Goal: Task Accomplishment & Management: Use online tool/utility

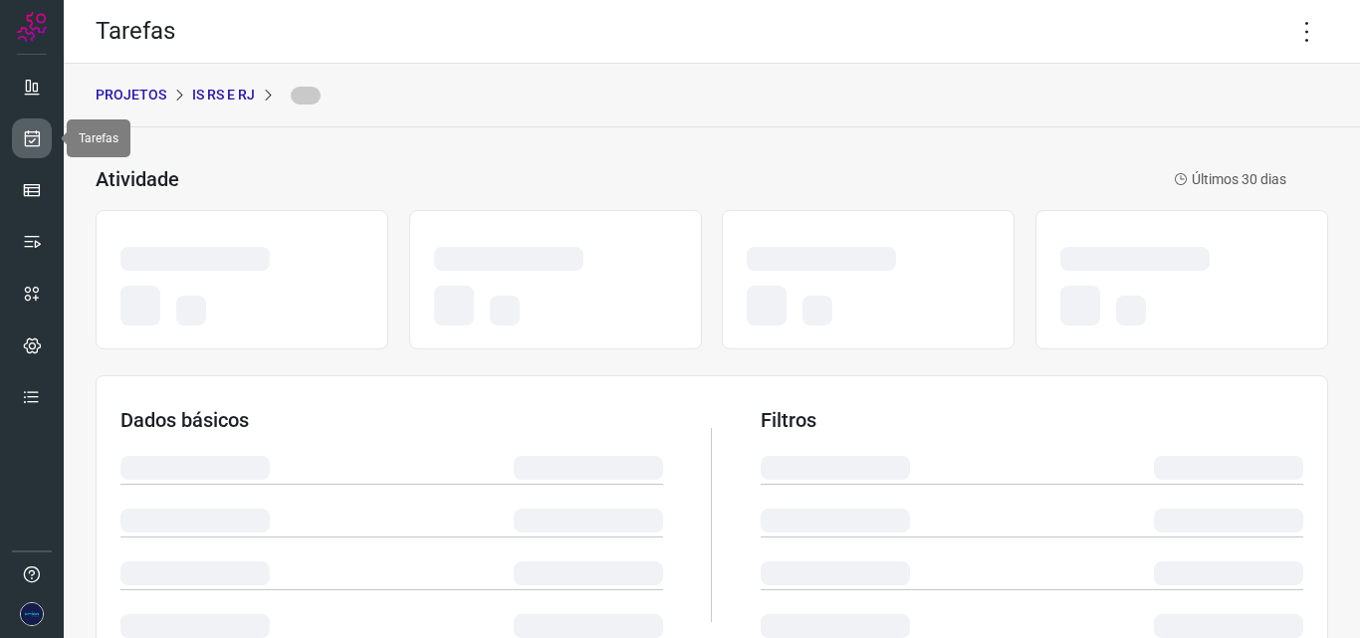
click at [34, 136] on icon at bounding box center [32, 138] width 21 height 20
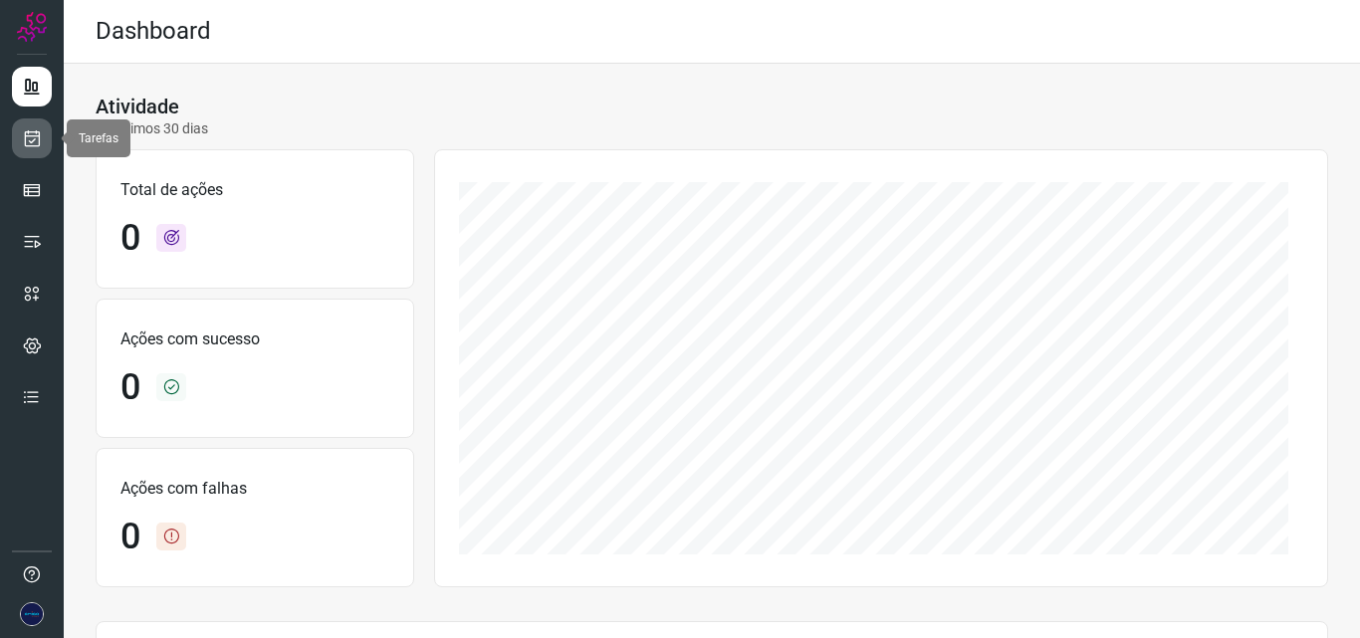
click at [24, 131] on icon at bounding box center [32, 138] width 21 height 20
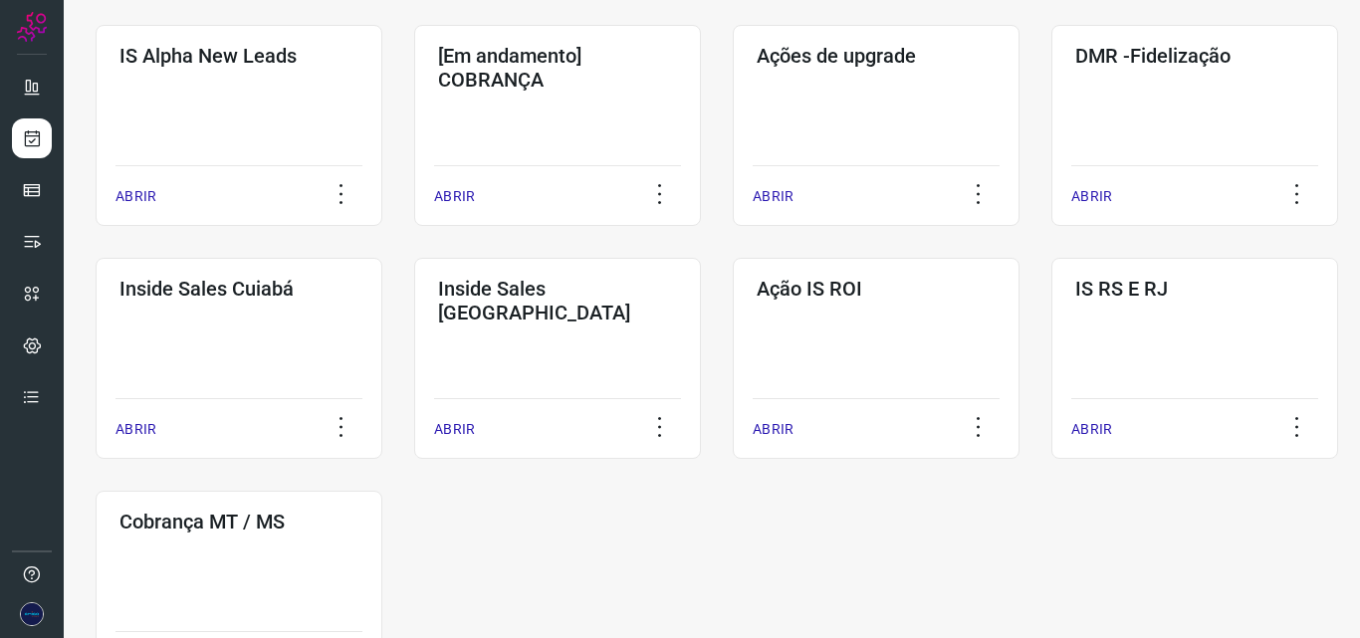
scroll to position [983, 0]
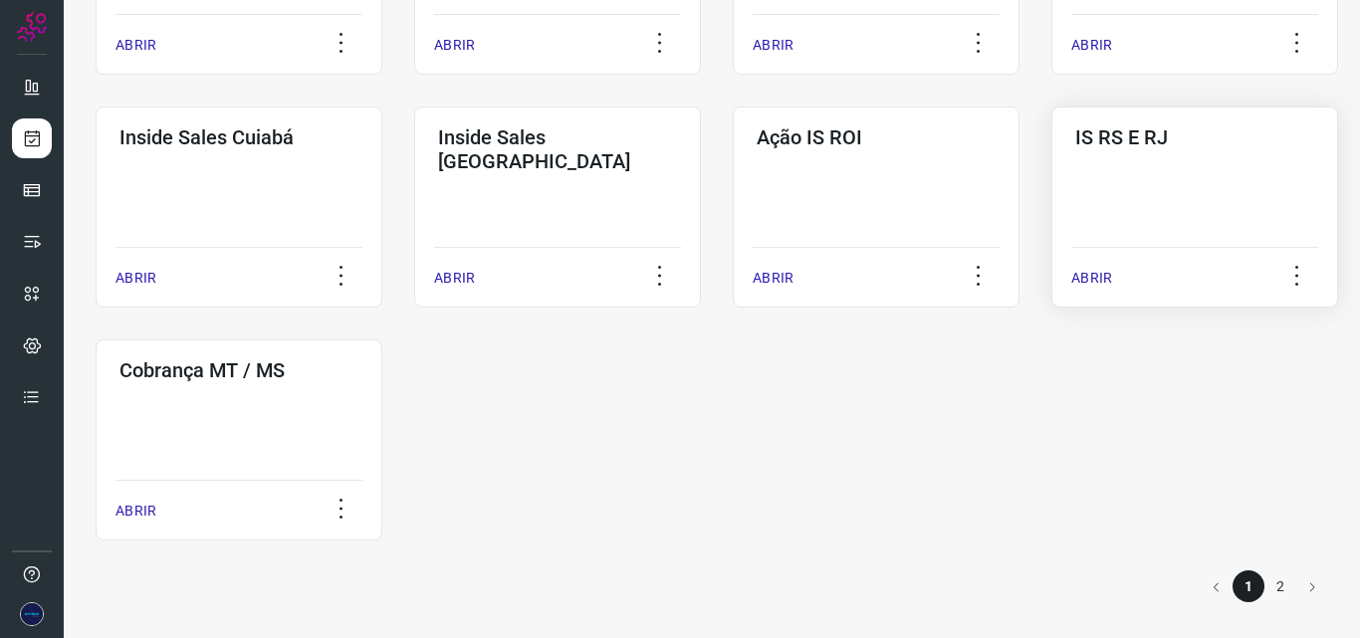
click at [1107, 272] on p "ABRIR" at bounding box center [1091, 278] width 41 height 21
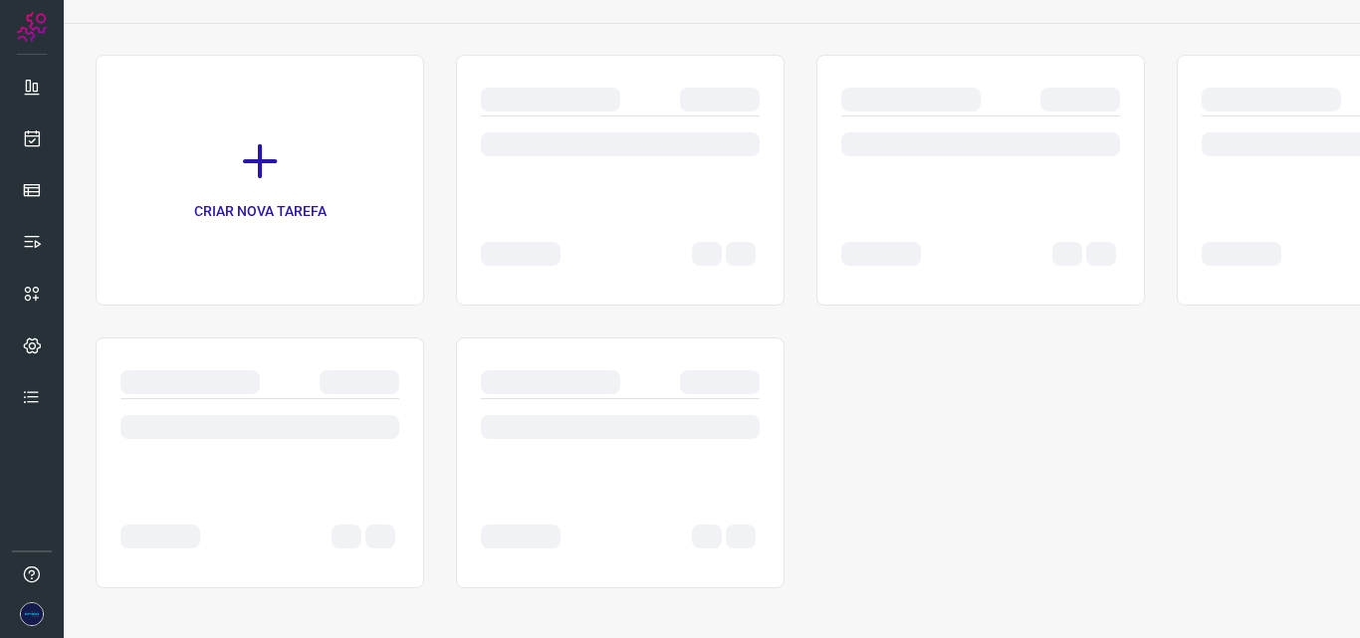
scroll to position [104, 0]
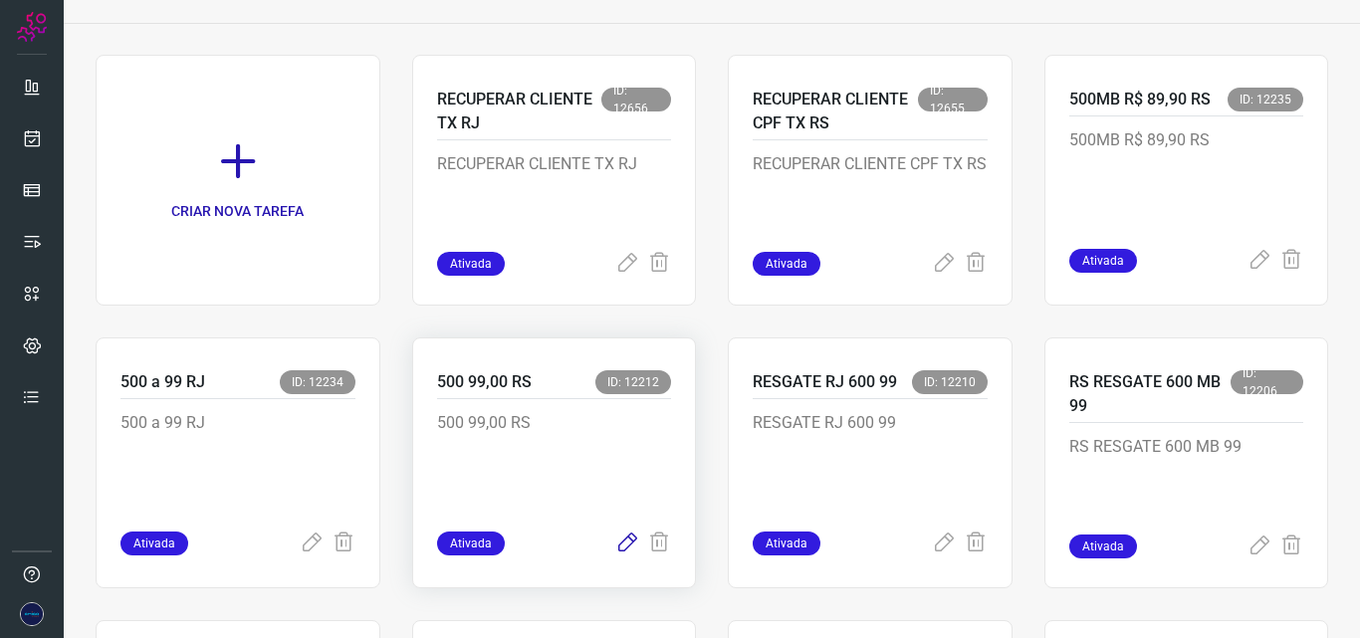
click at [618, 544] on icon at bounding box center [627, 544] width 24 height 24
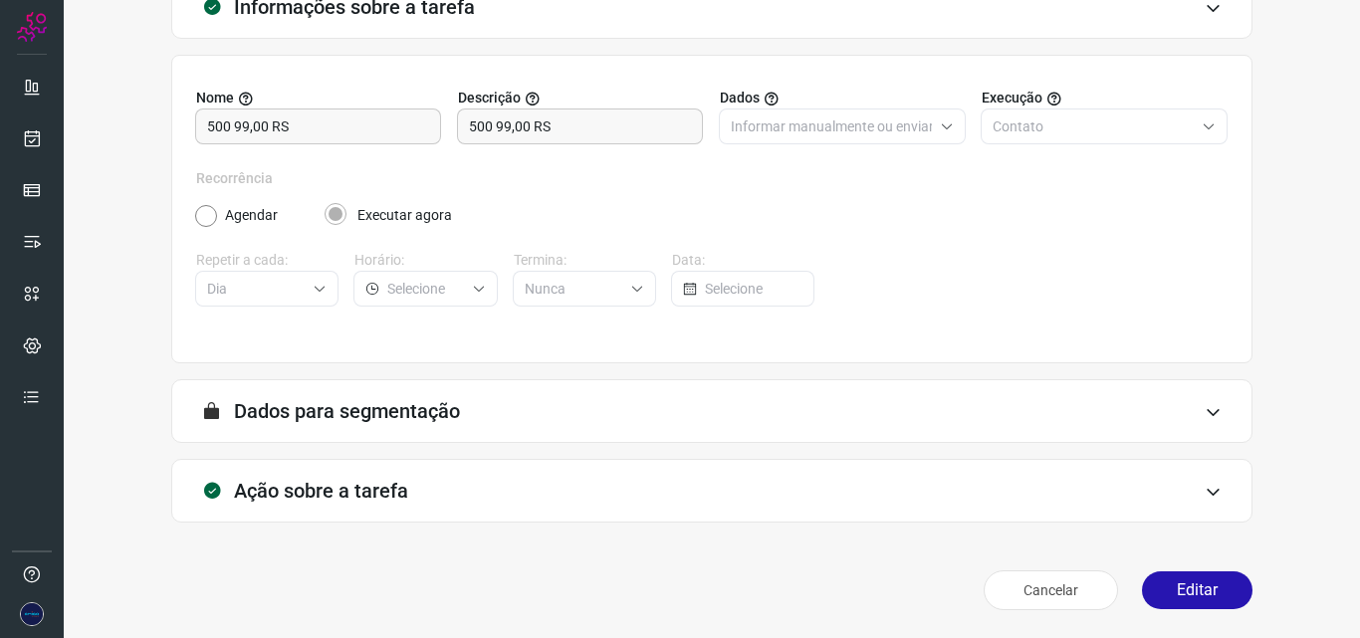
scroll to position [139, 0]
click at [37, 137] on icon at bounding box center [32, 138] width 21 height 20
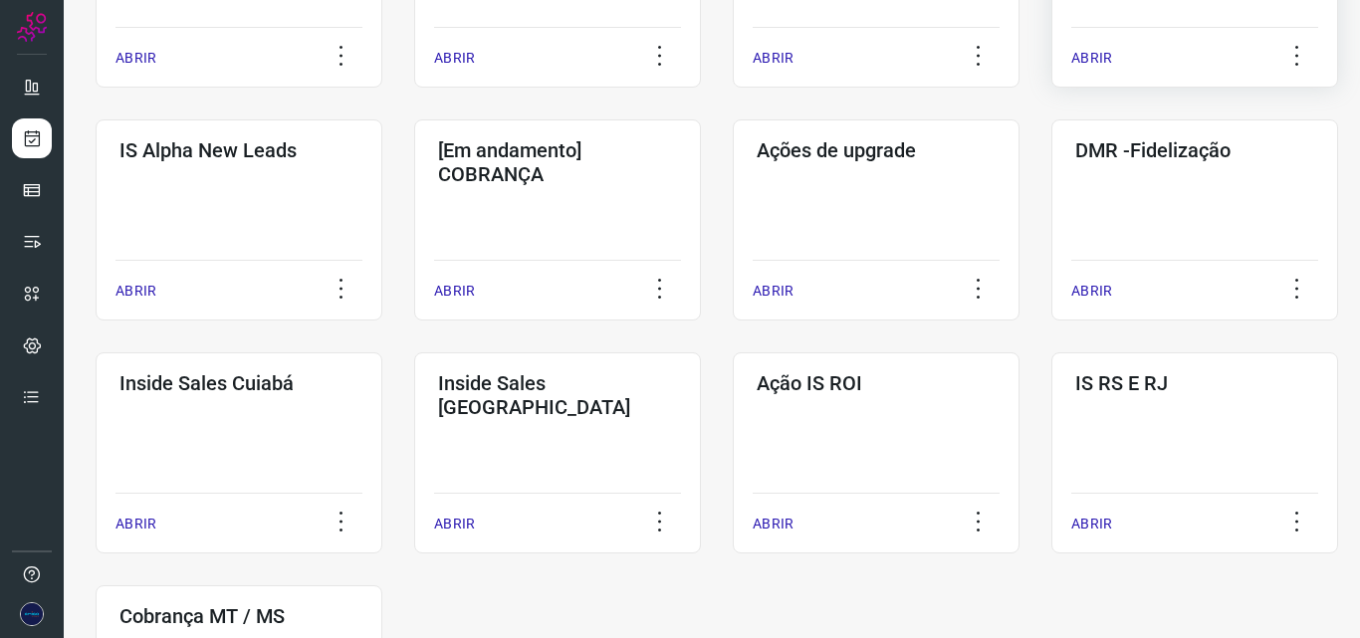
scroll to position [800, 0]
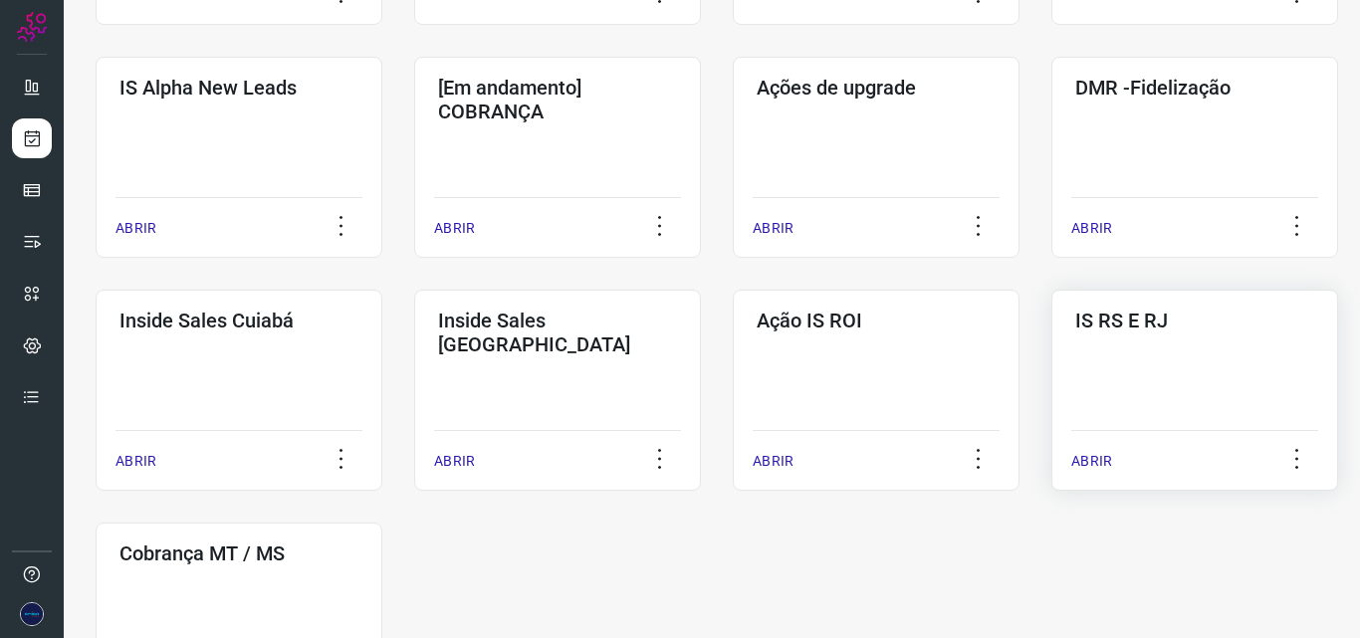
click at [382, 523] on div "IS RS E RJ ABRIR" at bounding box center [239, 623] width 287 height 201
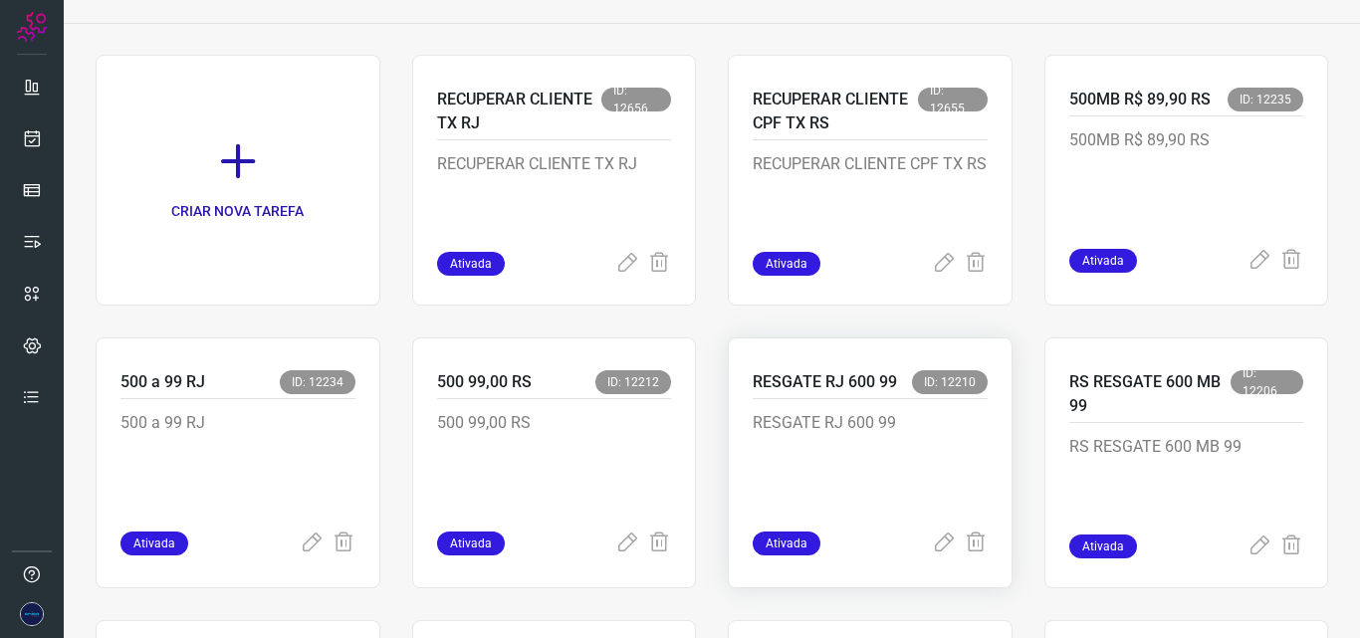
scroll to position [203, 0]
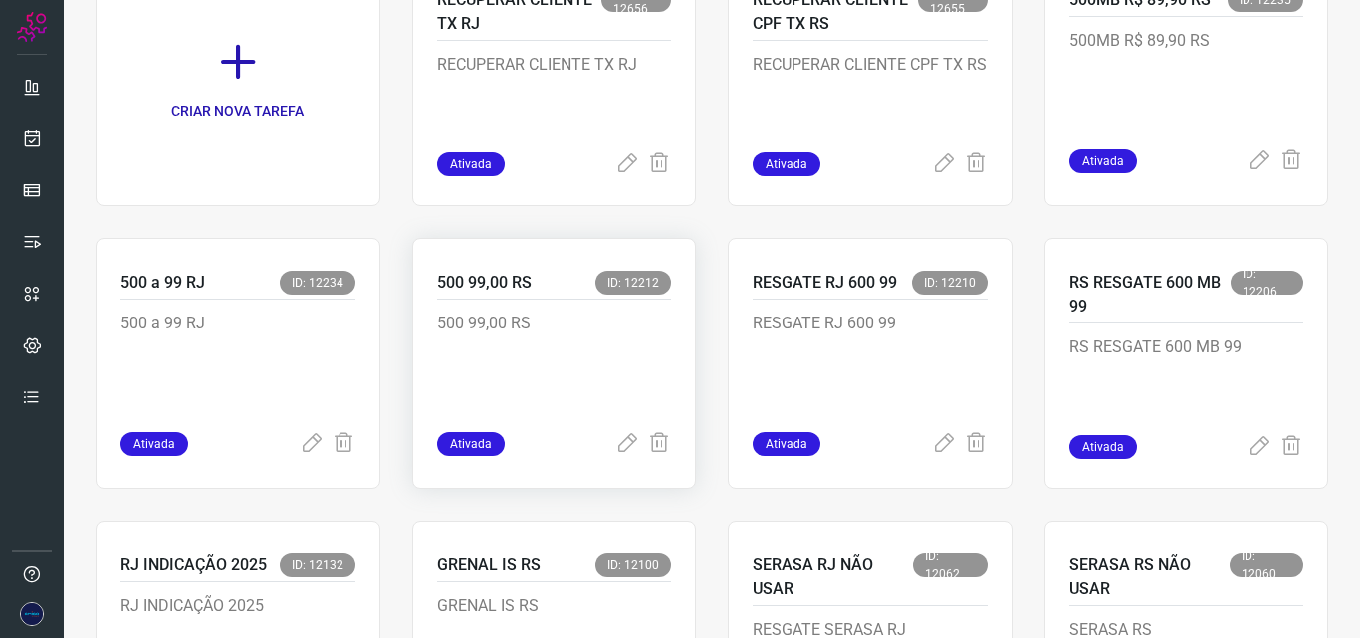
click at [611, 354] on p "500 99,00 RS" at bounding box center [554, 362] width 235 height 100
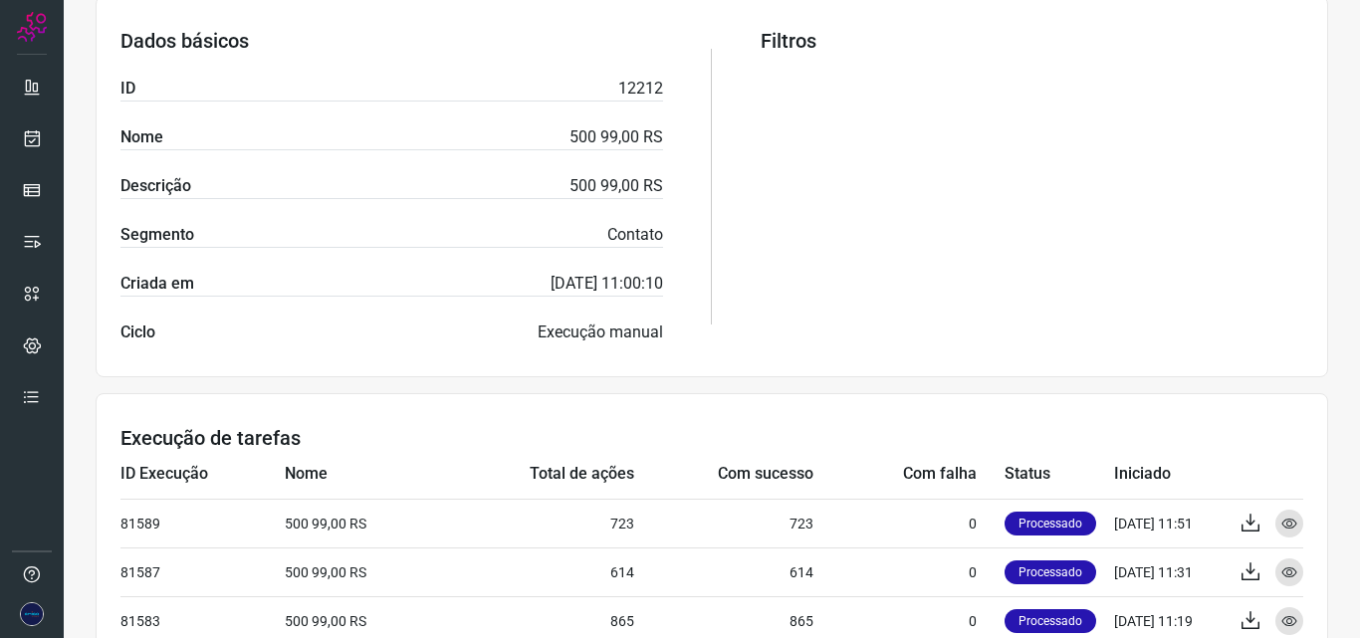
scroll to position [127, 0]
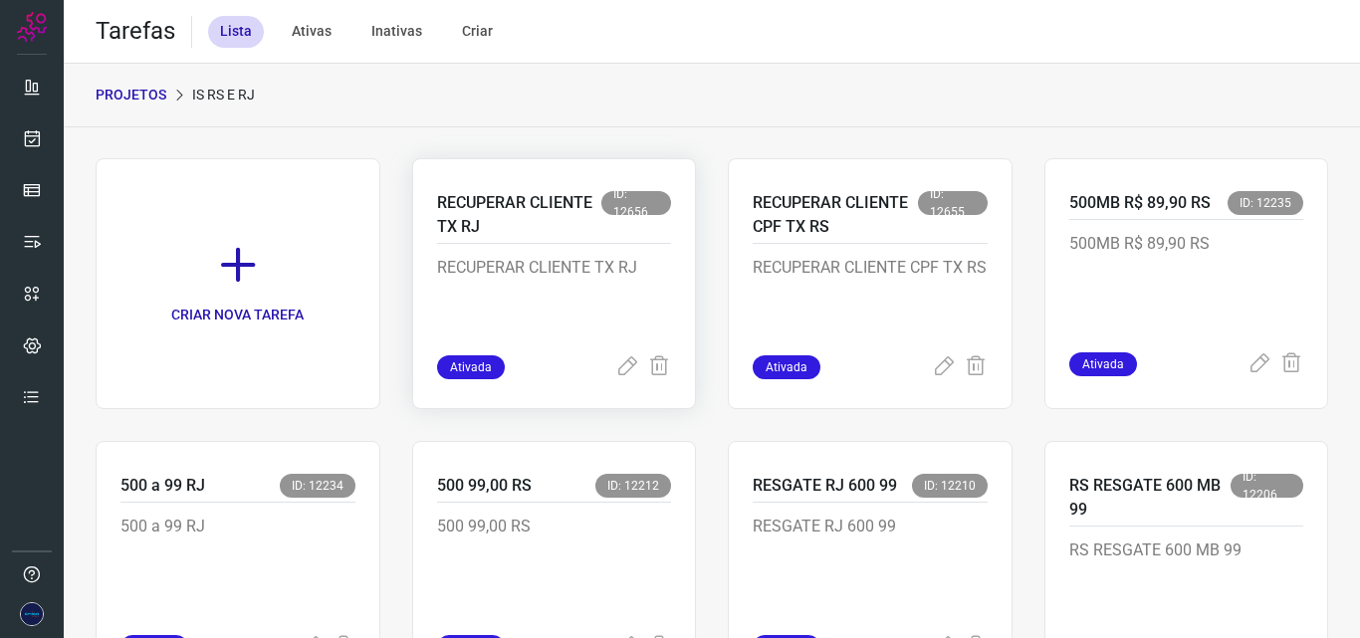
click at [559, 303] on p "RECUPERAR CLIENTE TX RJ" at bounding box center [554, 306] width 235 height 100
